Goal: Information Seeking & Learning: Learn about a topic

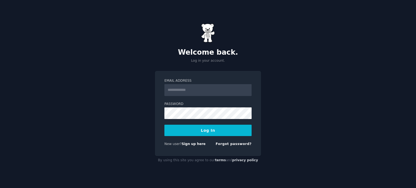
click at [231, 128] on button "Log In" at bounding box center [208, 130] width 87 height 11
click at [186, 102] on div "Email Address" at bounding box center [208, 111] width 87 height 18
click at [189, 89] on input "Email Address" at bounding box center [208, 90] width 87 height 12
click at [193, 146] on link "Sign up here" at bounding box center [194, 144] width 24 height 4
click at [229, 144] on link "Forgot password?" at bounding box center [234, 144] width 36 height 4
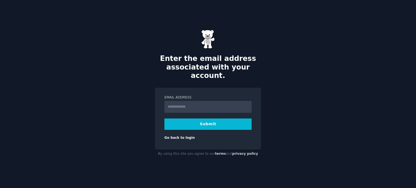
type input "**********"
click at [197, 122] on button "Submit" at bounding box center [208, 124] width 87 height 11
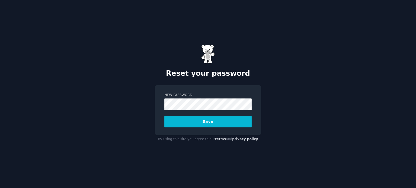
click at [107, 104] on div "Reset your password New Password Save By using this site you agree to our terms…" at bounding box center [208, 94] width 416 height 188
drag, startPoint x: 123, startPoint y: 72, endPoint x: 134, endPoint y: 76, distance: 12.2
click at [123, 72] on div "Reset your password New Password Save By using this site you agree to our terms…" at bounding box center [208, 94] width 416 height 188
click at [198, 118] on form "New Password Save" at bounding box center [208, 110] width 87 height 35
click at [180, 119] on button "Save" at bounding box center [208, 121] width 87 height 11
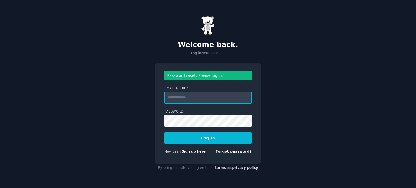
click at [212, 97] on input "Email Address" at bounding box center [208, 98] width 87 height 12
type input "**********"
click at [220, 136] on button "Log In" at bounding box center [208, 138] width 87 height 11
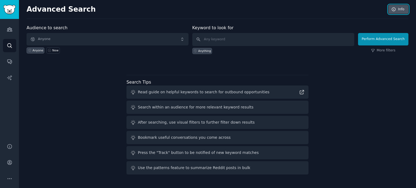
click at [402, 9] on link "Info" at bounding box center [399, 9] width 20 height 9
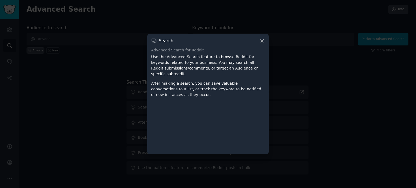
click at [262, 43] on icon at bounding box center [262, 41] width 3 height 3
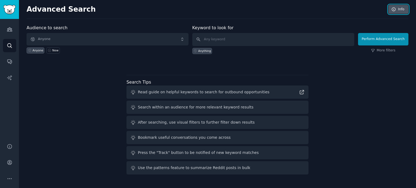
click at [394, 8] on icon at bounding box center [394, 9] width 5 height 5
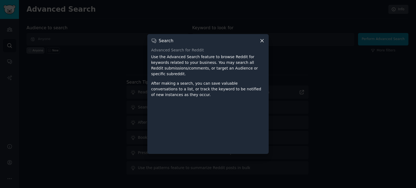
click at [263, 44] on icon at bounding box center [262, 41] width 6 height 6
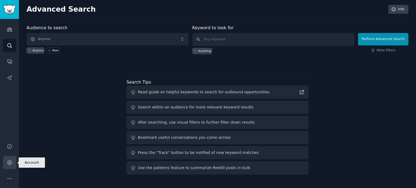
click at [11, 165] on icon "Sidebar" at bounding box center [10, 163] width 6 height 6
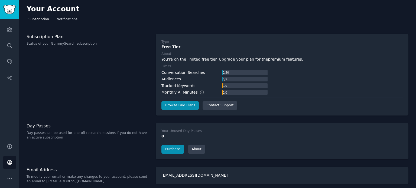
click at [64, 21] on span "Notifications" at bounding box center [67, 19] width 21 height 5
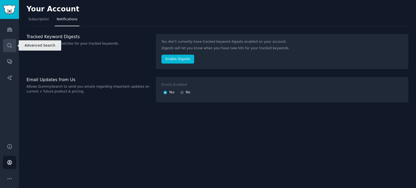
click at [10, 48] on icon "Sidebar" at bounding box center [10, 46] width 6 height 6
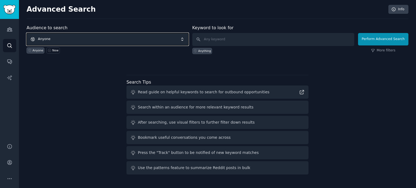
click at [77, 38] on span "Anyone" at bounding box center [108, 39] width 162 height 12
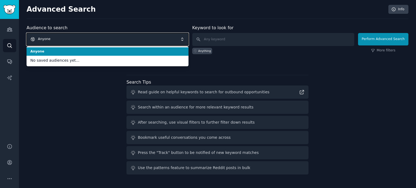
click at [77, 38] on span "Anyone" at bounding box center [108, 39] width 162 height 12
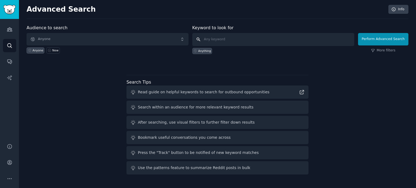
click at [212, 40] on input "text" at bounding box center [273, 39] width 162 height 13
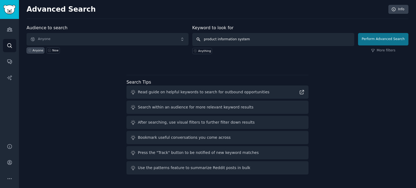
type input "product information system"
click at [399, 39] on button "Perform Advanced Search" at bounding box center [383, 39] width 50 height 12
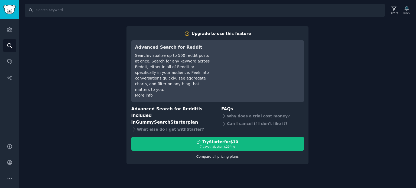
click at [203, 155] on link "Compare all pricing plans" at bounding box center [218, 157] width 42 height 4
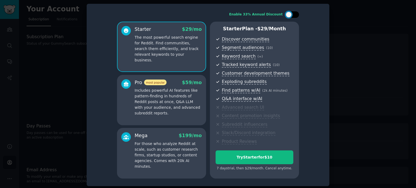
click at [296, 15] on div at bounding box center [295, 14] width 3 height 3
checkbox input "true"
click at [180, 89] on p "Includes powerful AI features like pattern-finding in hundreds of Reddit posts …" at bounding box center [168, 102] width 67 height 28
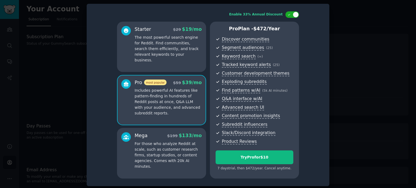
click at [332, 16] on div at bounding box center [208, 94] width 416 height 188
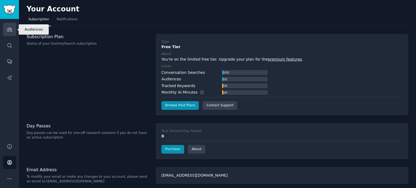
click at [8, 30] on icon "Sidebar" at bounding box center [9, 30] width 5 height 4
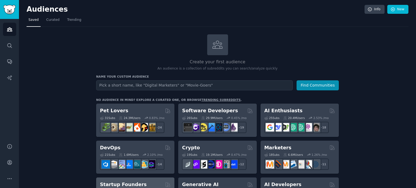
scroll to position [81, 0]
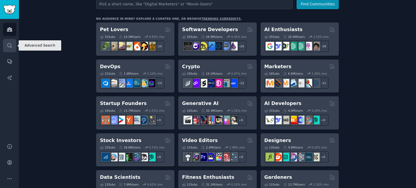
click at [9, 46] on icon "Sidebar" at bounding box center [10, 46] width 6 height 6
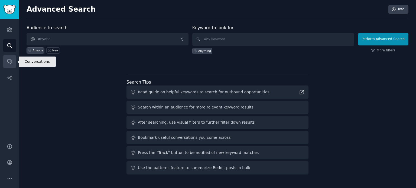
click at [11, 65] on link "Conversations" at bounding box center [9, 61] width 13 height 13
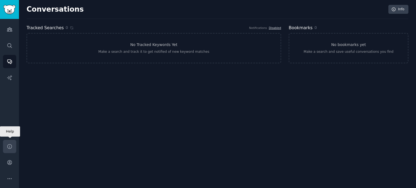
click at [10, 150] on link "Help" at bounding box center [9, 146] width 13 height 13
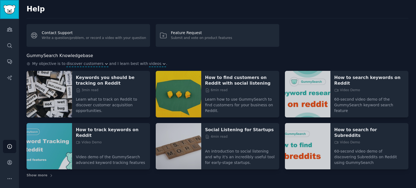
click at [8, 8] on img "Sidebar" at bounding box center [9, 9] width 12 height 9
